Goal: Transaction & Acquisition: Purchase product/service

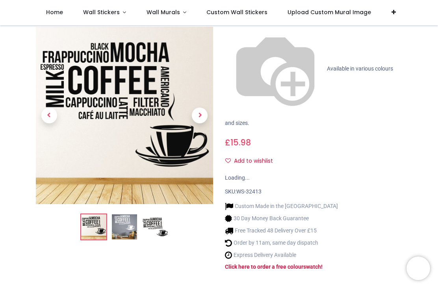
scroll to position [101, 0]
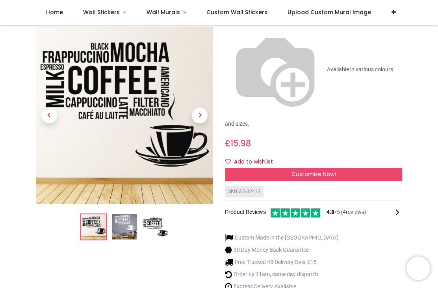
click at [126, 215] on img at bounding box center [124, 227] width 25 height 25
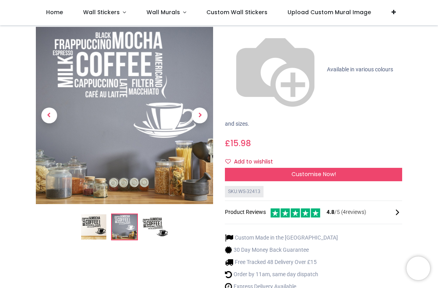
click at [155, 215] on img at bounding box center [155, 227] width 25 height 25
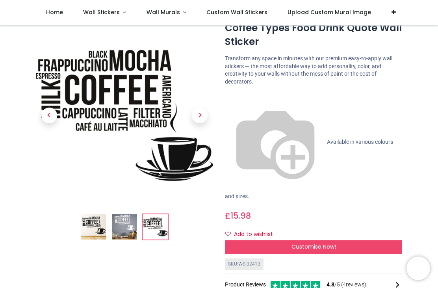
scroll to position [28, 0]
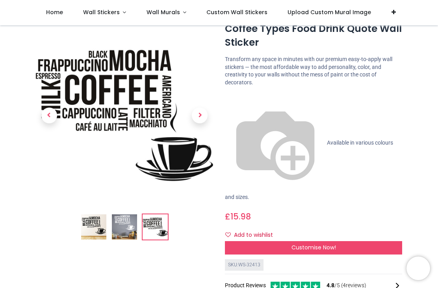
click at [95, 230] on img at bounding box center [93, 227] width 25 height 25
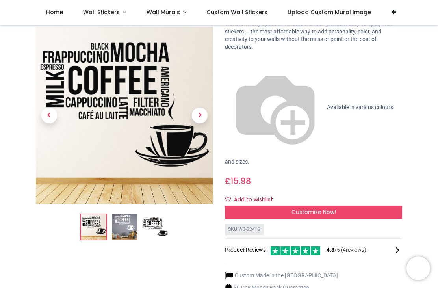
scroll to position [61, 0]
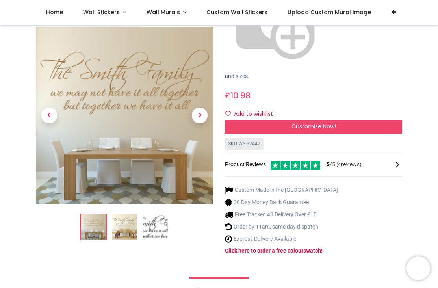
scroll to position [149, 0]
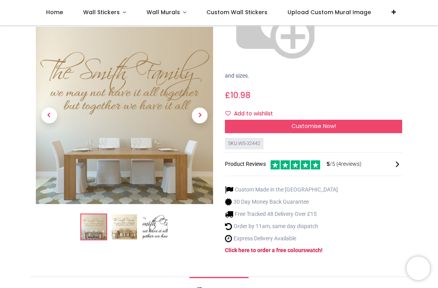
click at [121, 215] on img at bounding box center [124, 227] width 25 height 25
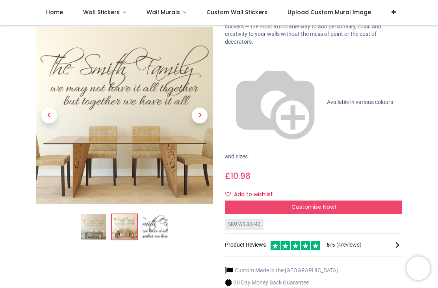
scroll to position [69, 0]
click at [99, 232] on img at bounding box center [93, 227] width 25 height 25
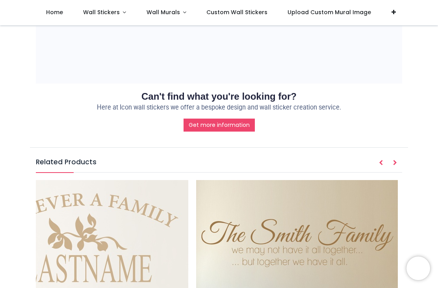
scroll to position [0, 48]
click at [336, 180] on img at bounding box center [298, 281] width 202 height 202
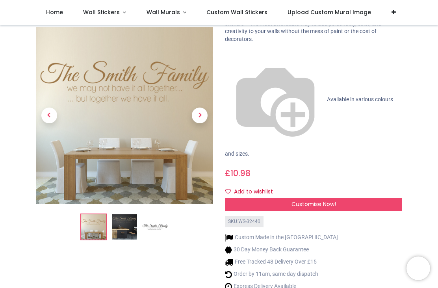
scroll to position [72, 0]
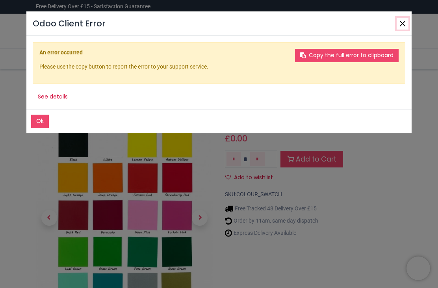
click at [406, 22] on button "Close" at bounding box center [403, 24] width 12 height 12
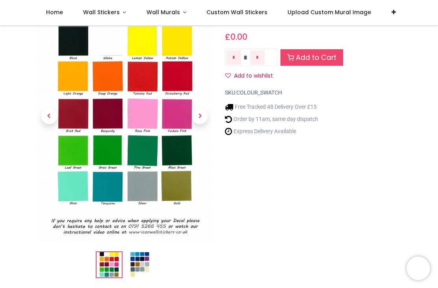
scroll to position [57, 0]
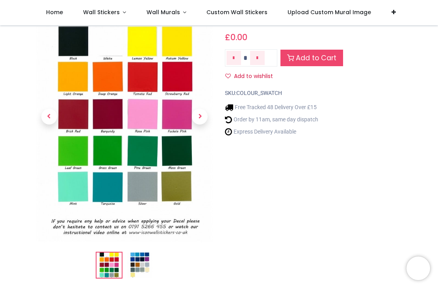
click at [180, 185] on img at bounding box center [124, 116] width 177 height 251
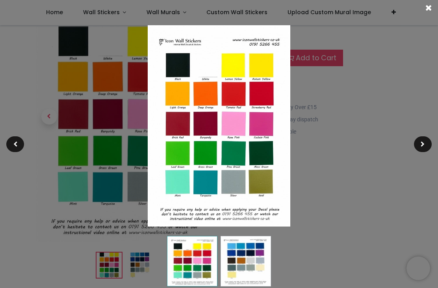
click at [269, 188] on img at bounding box center [219, 125] width 142 height 201
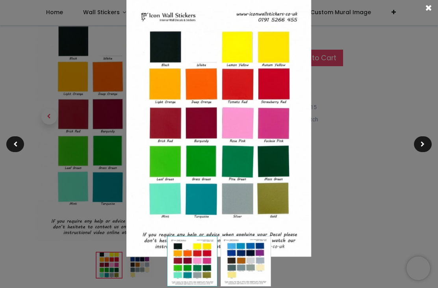
click at [324, 194] on div at bounding box center [219, 144] width 438 height 288
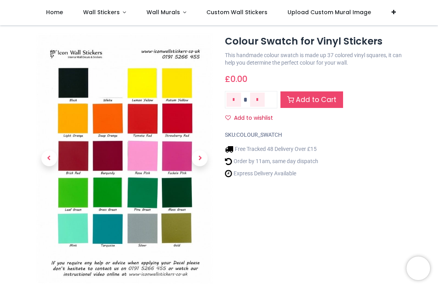
scroll to position [15, 0]
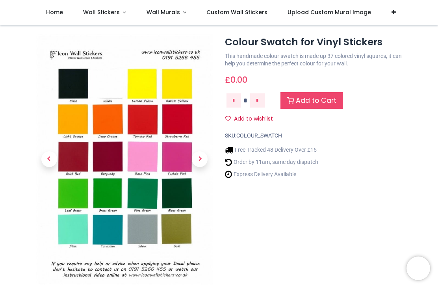
click at [201, 164] on span "Next" at bounding box center [200, 159] width 16 height 16
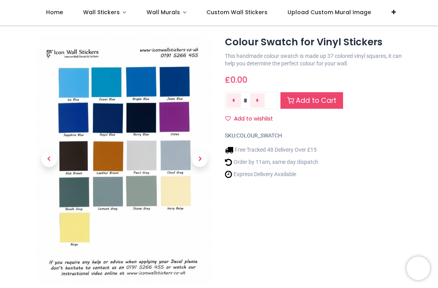
click at [52, 161] on span "Previous" at bounding box center [49, 159] width 16 height 16
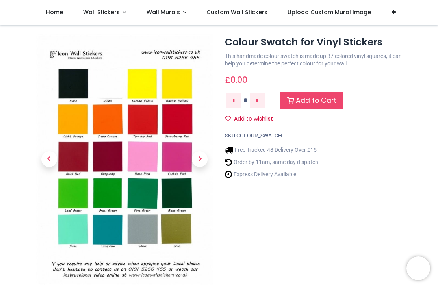
click at [182, 228] on img at bounding box center [124, 159] width 177 height 251
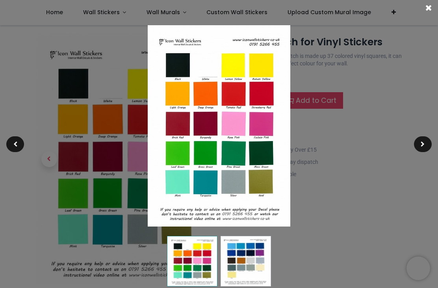
click at [265, 186] on img at bounding box center [219, 125] width 142 height 201
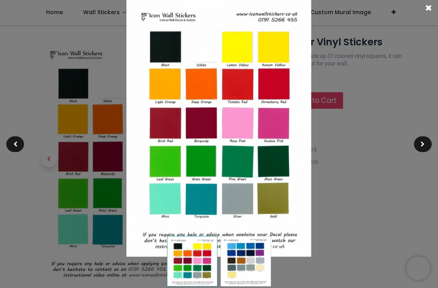
click at [347, 195] on div at bounding box center [219, 144] width 438 height 288
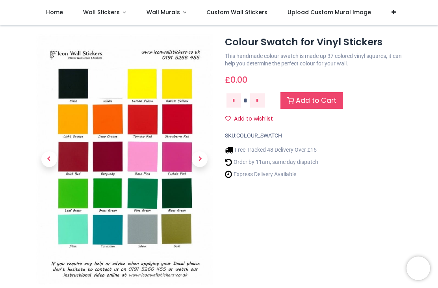
click at [202, 161] on span "Next" at bounding box center [200, 159] width 16 height 16
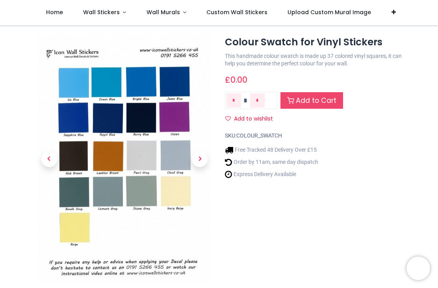
click at [48, 161] on span "Previous" at bounding box center [49, 159] width 16 height 16
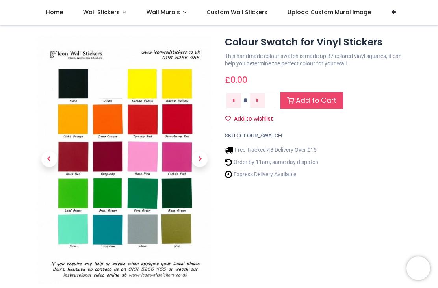
click at [49, 162] on span "Previous" at bounding box center [49, 159] width 16 height 16
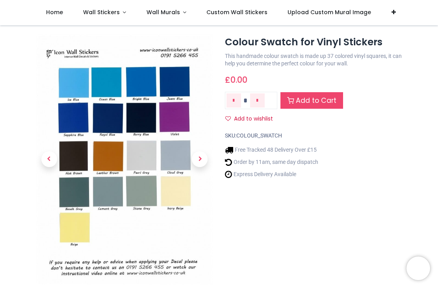
click at [52, 155] on span "Previous" at bounding box center [49, 159] width 16 height 16
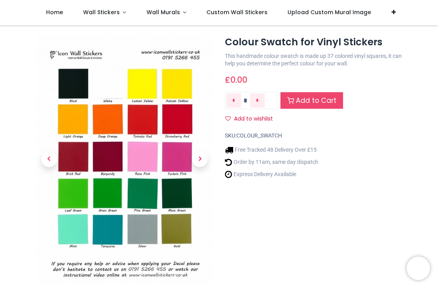
click at [200, 160] on span "Next" at bounding box center [200, 159] width 16 height 16
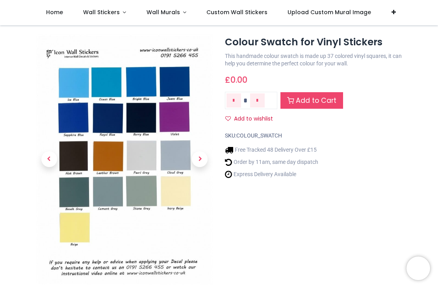
click at [201, 158] on span "Next" at bounding box center [200, 159] width 16 height 16
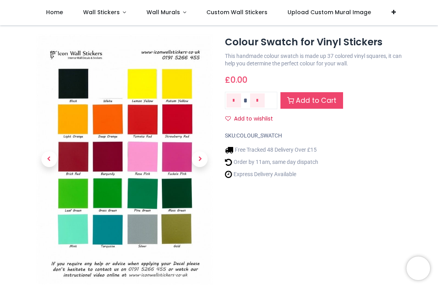
click at [204, 158] on span "Next" at bounding box center [200, 159] width 16 height 16
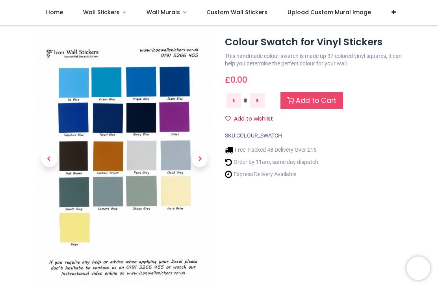
click at [199, 160] on span "Next" at bounding box center [200, 159] width 16 height 16
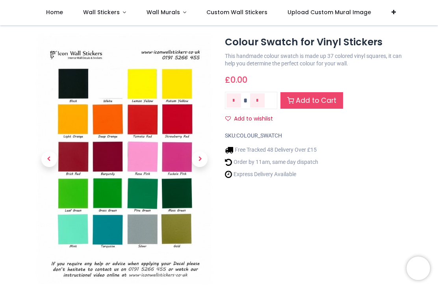
click at [306, 95] on link "Add to Cart" at bounding box center [312, 100] width 63 height 17
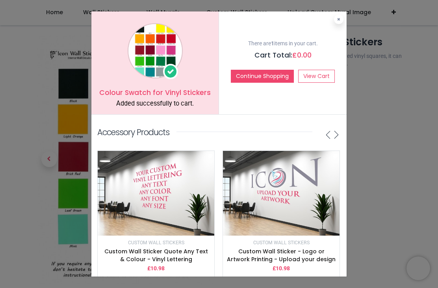
click at [266, 79] on button "Continue Shopping" at bounding box center [262, 76] width 63 height 13
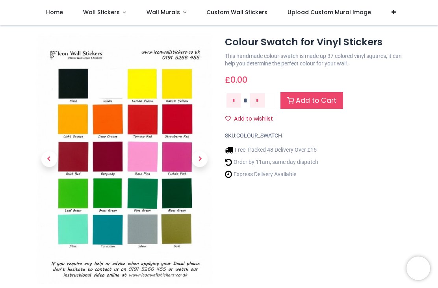
click at [201, 162] on span "Next" at bounding box center [200, 159] width 16 height 16
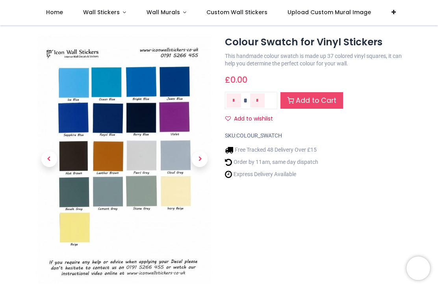
click at [201, 162] on span "Next" at bounding box center [200, 159] width 16 height 16
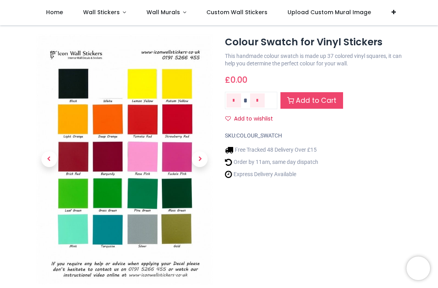
click at [202, 160] on span "Next" at bounding box center [200, 159] width 16 height 16
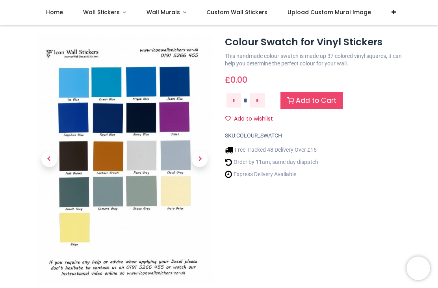
click at [307, 95] on link "Add to Cart" at bounding box center [312, 100] width 63 height 17
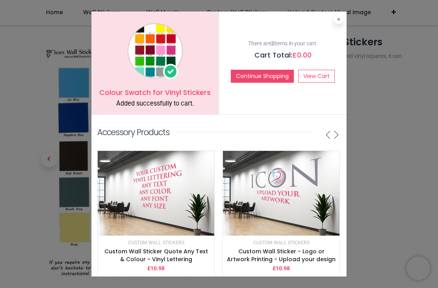
click at [337, 23] on button at bounding box center [338, 19] width 9 height 9
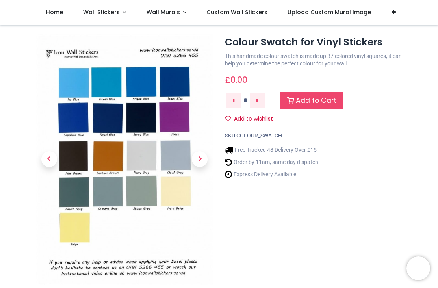
click at [123, 13] on link "Wall Stickers" at bounding box center [104, 12] width 63 height 25
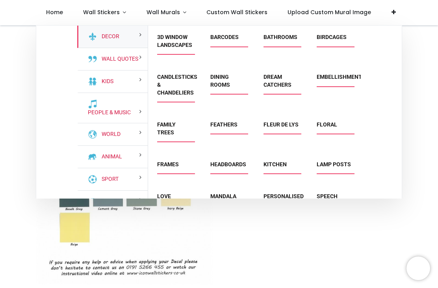
click at [180, 17] on link "Wall Murals" at bounding box center [166, 12] width 60 height 25
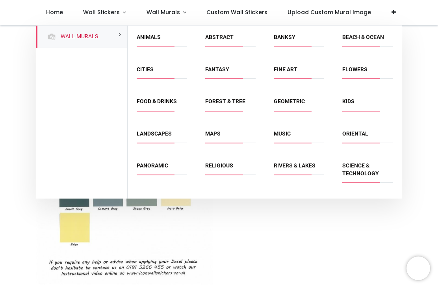
scroll to position [0, 0]
click at [233, 103] on link "Forest & Tree" at bounding box center [225, 101] width 40 height 6
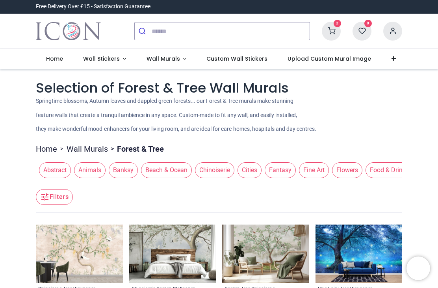
click at [119, 62] on span "Wall Stickers" at bounding box center [102, 59] width 38 height 8
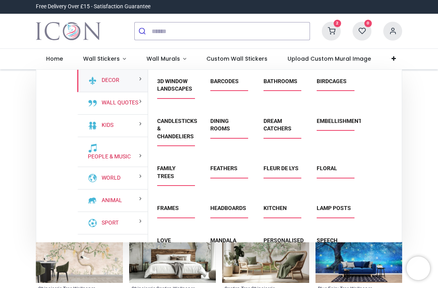
click at [117, 100] on link "Wall Quotes" at bounding box center [119, 103] width 40 height 8
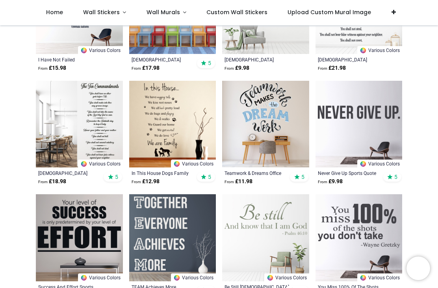
scroll to position [685, 0]
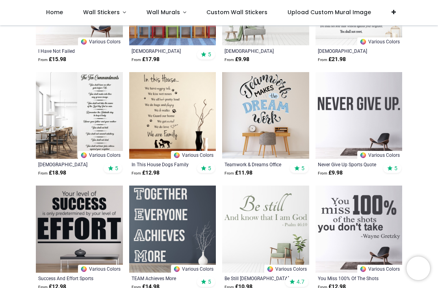
click at [177, 121] on img at bounding box center [172, 115] width 87 height 87
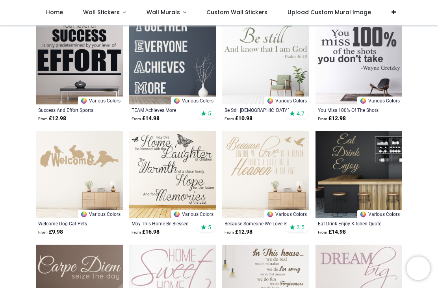
scroll to position [851, 0]
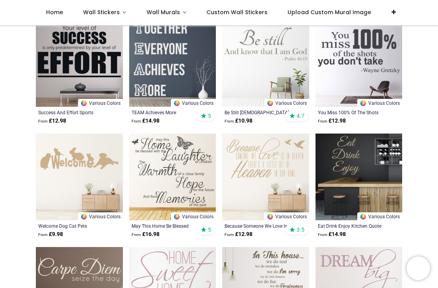
click at [296, 184] on img at bounding box center [265, 177] width 87 height 87
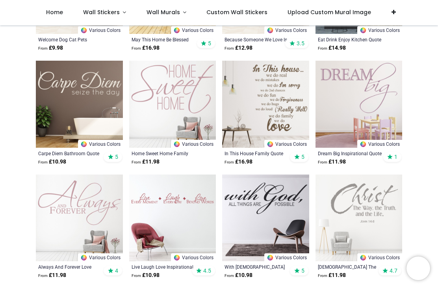
scroll to position [1038, 0]
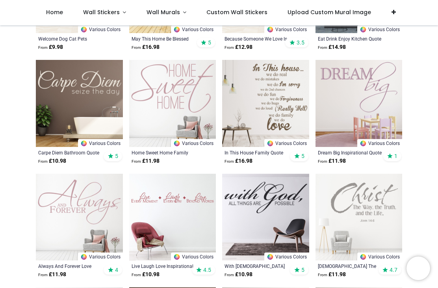
click at [276, 113] on img at bounding box center [265, 103] width 87 height 87
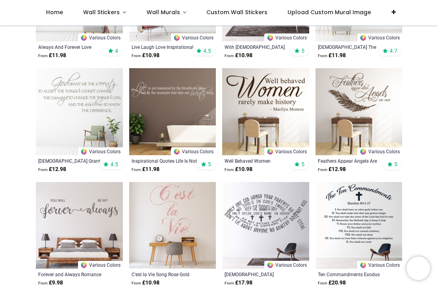
scroll to position [1259, 0]
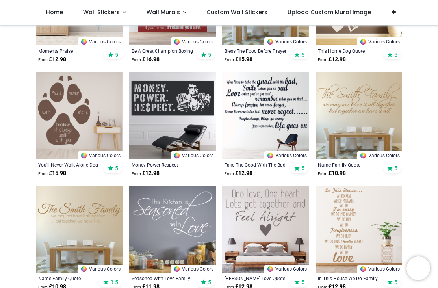
scroll to position [2156, 0]
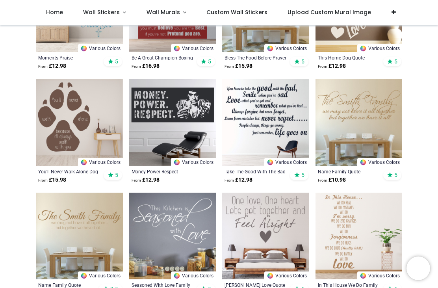
click at [374, 151] on img at bounding box center [359, 122] width 87 height 87
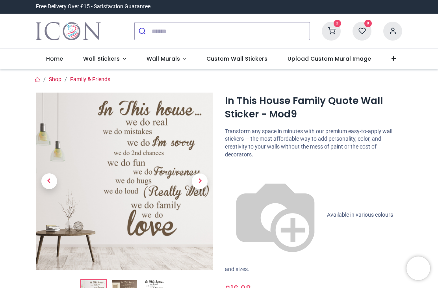
click at [203, 180] on span "Next" at bounding box center [200, 181] width 16 height 16
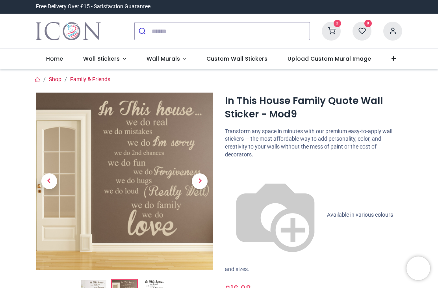
click at [200, 181] on span "Next" at bounding box center [200, 181] width 16 height 16
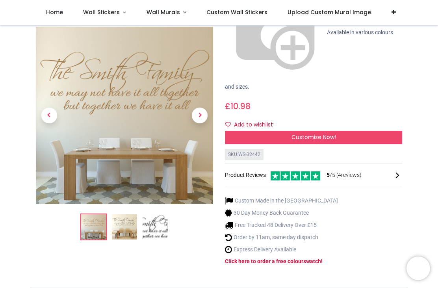
scroll to position [114, 0]
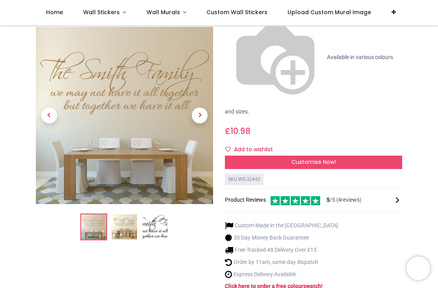
click at [357, 196] on span "5 /5 ( 4 reviews)" at bounding box center [344, 200] width 35 height 8
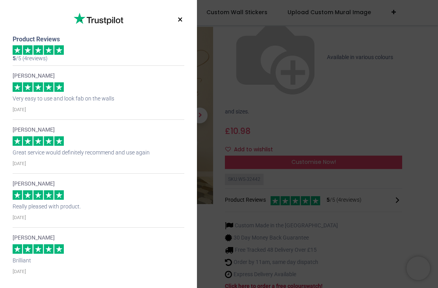
click at [175, 22] on button "×" at bounding box center [180, 20] width 10 height 14
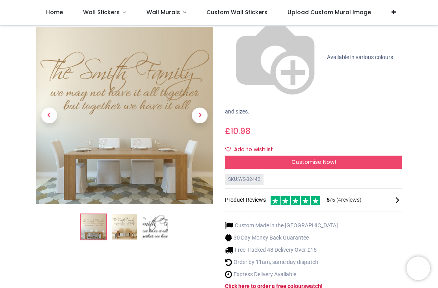
click at [308, 158] on span "Customise Now!" at bounding box center [314, 162] width 45 height 8
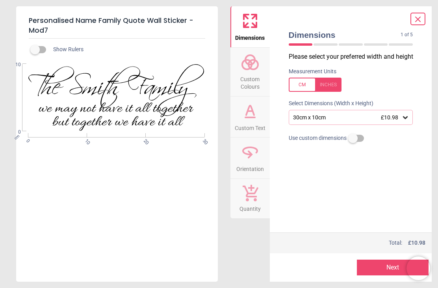
click at [409, 114] on icon at bounding box center [406, 118] width 8 height 8
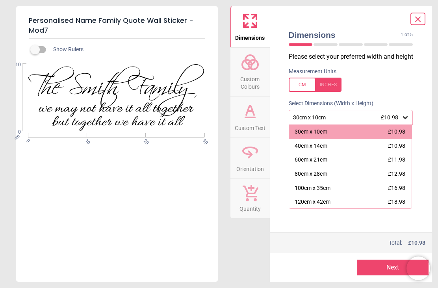
click at [406, 117] on icon at bounding box center [405, 117] width 5 height 3
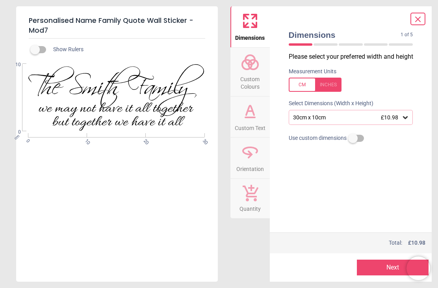
click at [253, 117] on icon at bounding box center [250, 117] width 9 height 0
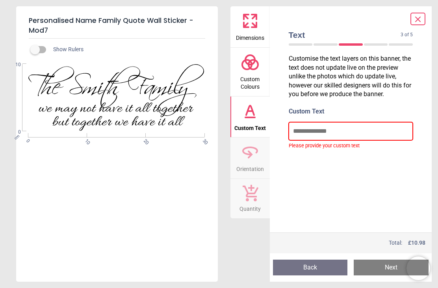
click at [326, 135] on input "text" at bounding box center [351, 131] width 125 height 18
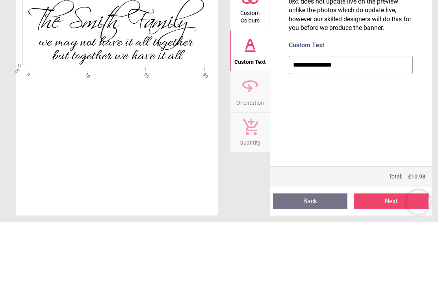
type input "**********"
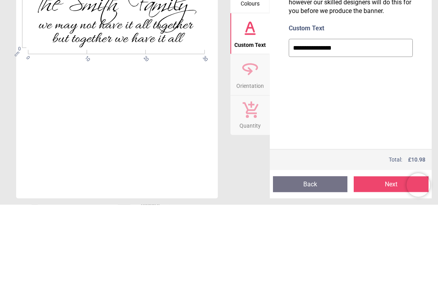
click at [248, 162] on span "Orientation" at bounding box center [250, 168] width 28 height 12
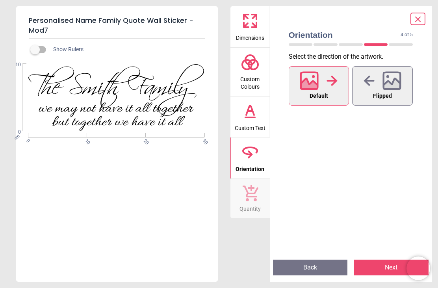
click at [382, 86] on div at bounding box center [383, 81] width 38 height 20
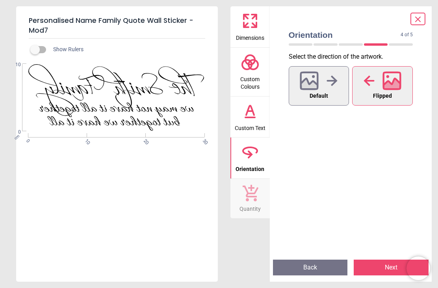
click at [313, 86] on icon at bounding box center [309, 85] width 17 height 14
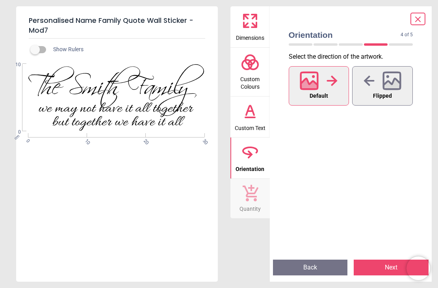
click at [379, 269] on button "Next" at bounding box center [391, 268] width 75 height 16
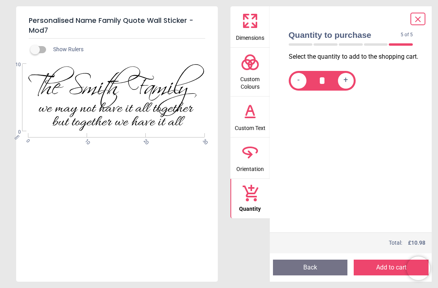
click at [244, 124] on span "Custom Text" at bounding box center [250, 127] width 31 height 12
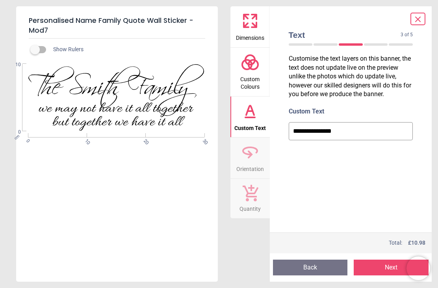
click at [389, 265] on button "Next" at bounding box center [391, 268] width 75 height 16
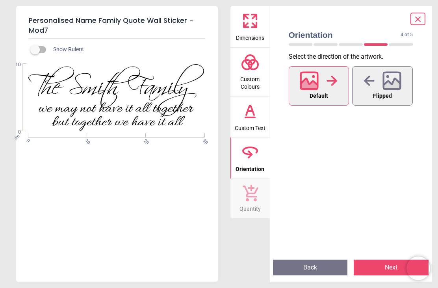
click at [379, 268] on button "Next" at bounding box center [391, 268] width 75 height 16
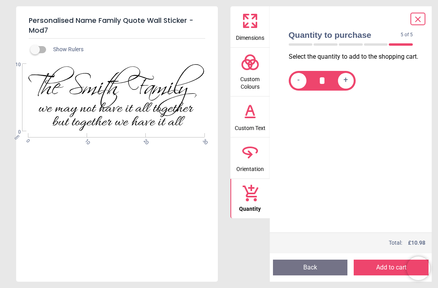
click at [379, 267] on button "Add to cart" at bounding box center [391, 268] width 75 height 16
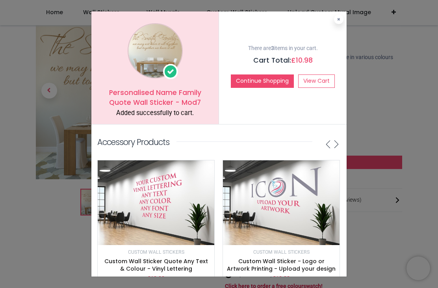
click at [341, 20] on button at bounding box center [338, 19] width 9 height 9
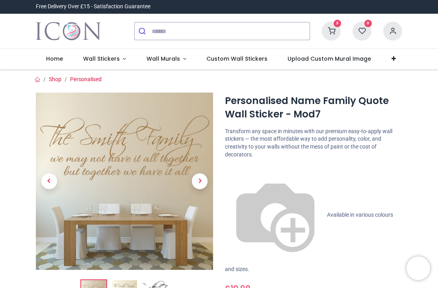
click at [336, 34] on icon at bounding box center [331, 31] width 19 height 19
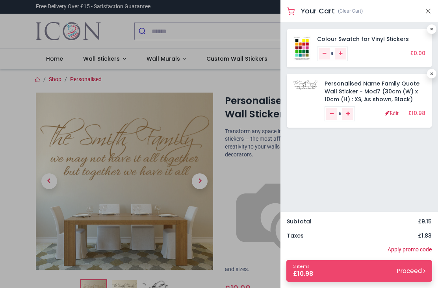
click at [428, 76] on link at bounding box center [431, 73] width 9 height 9
type input "*"
click at [428, 74] on link at bounding box center [431, 73] width 9 height 9
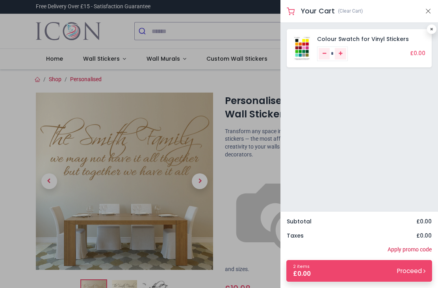
click at [379, 275] on link "2 items £ 0.00 Proceed" at bounding box center [360, 271] width 146 height 22
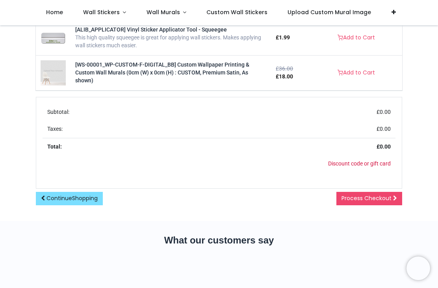
scroll to position [280, 0]
click at [365, 201] on span "Process Checkout" at bounding box center [367, 198] width 50 height 8
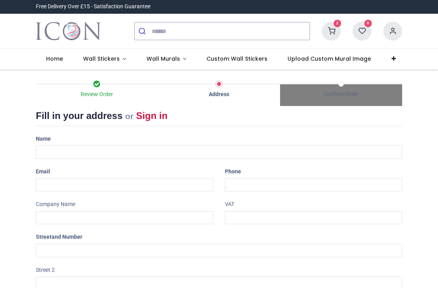
select select "***"
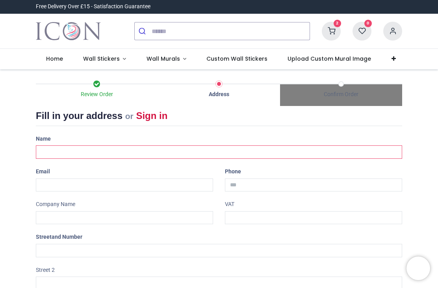
click at [56, 157] on input "text" at bounding box center [219, 151] width 367 height 13
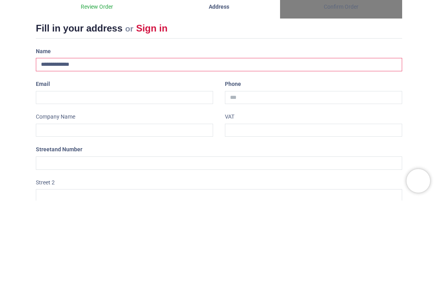
type input "**********"
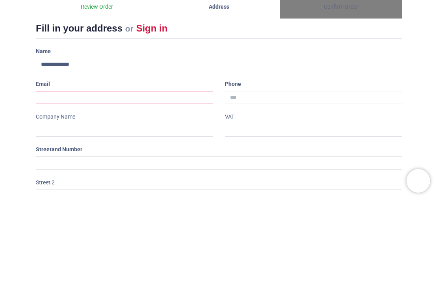
click at [76, 179] on input "email" at bounding box center [124, 185] width 177 height 13
type input "**********"
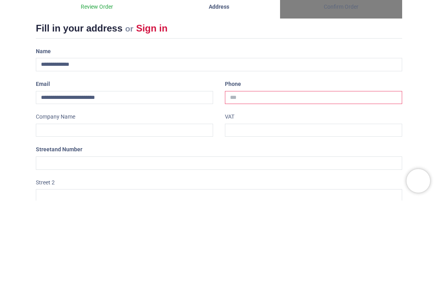
type input "**********"
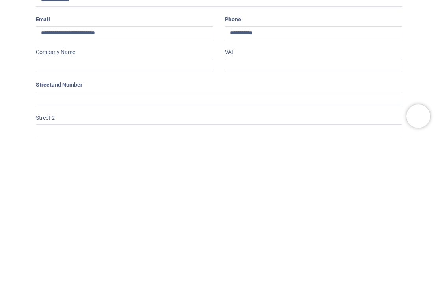
click at [63, 244] on input "text" at bounding box center [219, 250] width 367 height 13
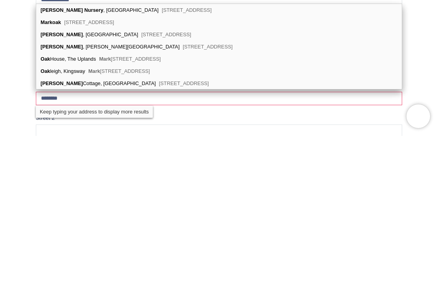
type input "********"
click at [180, 156] on div "Mark Oak Nursery , Cobham Road Fetcham, Leatherhead, KT22 9SA" at bounding box center [219, 162] width 366 height 12
type input "**********"
type input "*******"
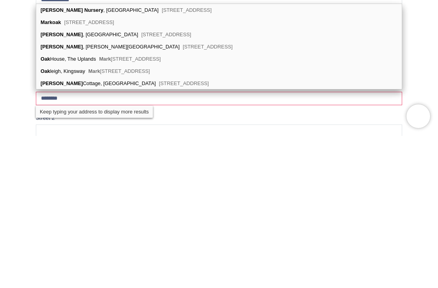
type input "********"
select select "***"
type input "**********"
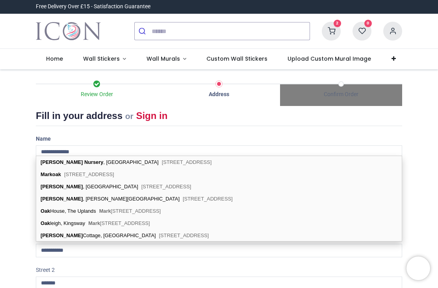
click at [180, 165] on div "Mark Oak Nursery , Cobham Road Fetcham, Leatherhead, KT22 9SA" at bounding box center [219, 162] width 366 height 12
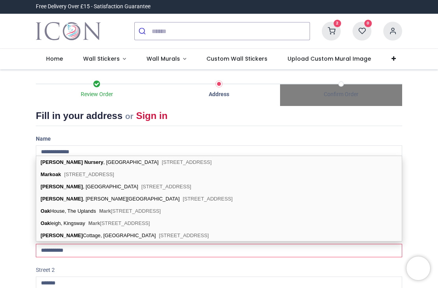
type input "**********"
select select "***"
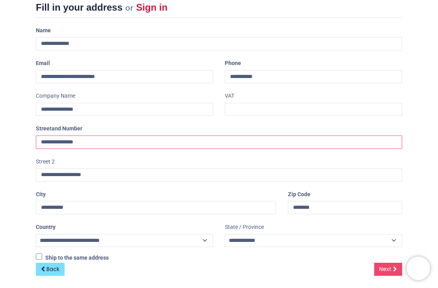
scroll to position [108, 0]
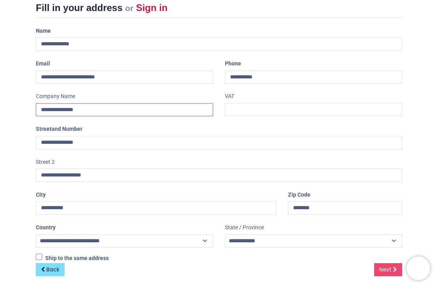
click at [92, 110] on input "**********" at bounding box center [124, 109] width 177 height 13
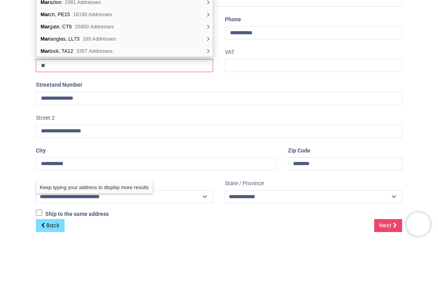
type input "*"
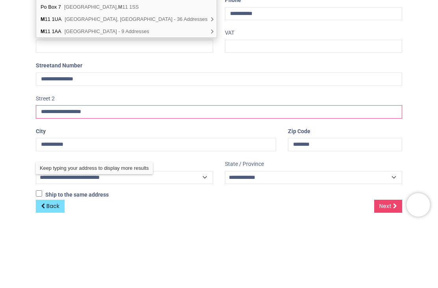
click at [261, 169] on input "**********" at bounding box center [219, 175] width 367 height 13
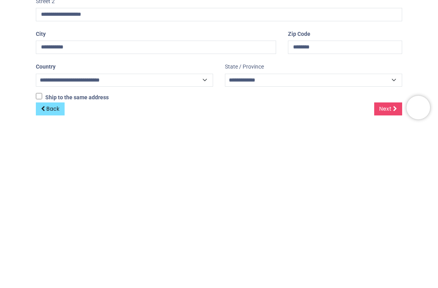
click at [385, 263] on link "Next" at bounding box center [388, 269] width 28 height 13
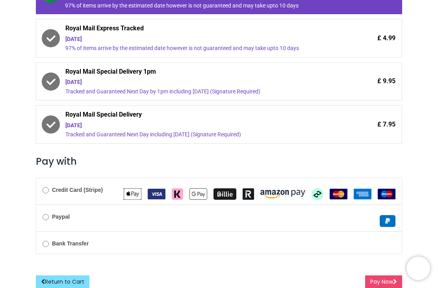
scroll to position [178, 0]
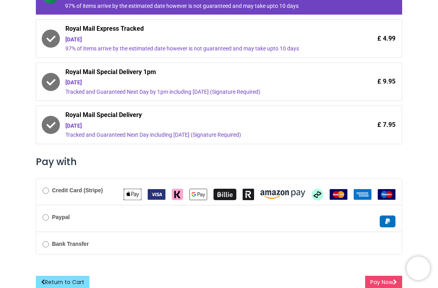
click at [378, 276] on button "Pay Now" at bounding box center [383, 282] width 37 height 13
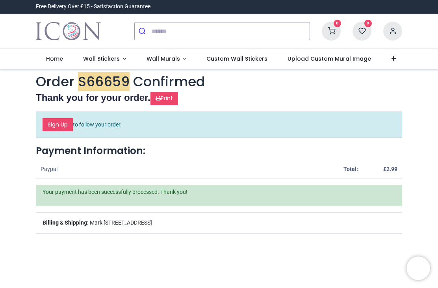
click at [116, 60] on span "Wall Stickers" at bounding box center [101, 59] width 37 height 8
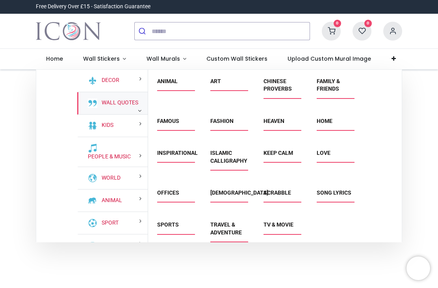
click at [119, 105] on link "Wall Quotes" at bounding box center [119, 103] width 40 height 8
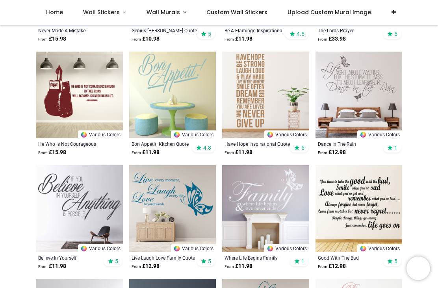
scroll to position [251, 0]
